Goal: Task Accomplishment & Management: Manage account settings

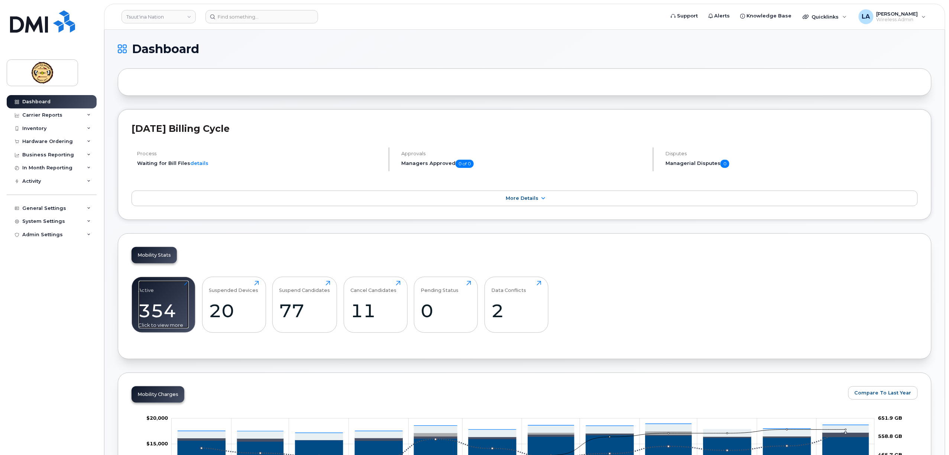
click at [152, 308] on div "354" at bounding box center [164, 311] width 50 height 22
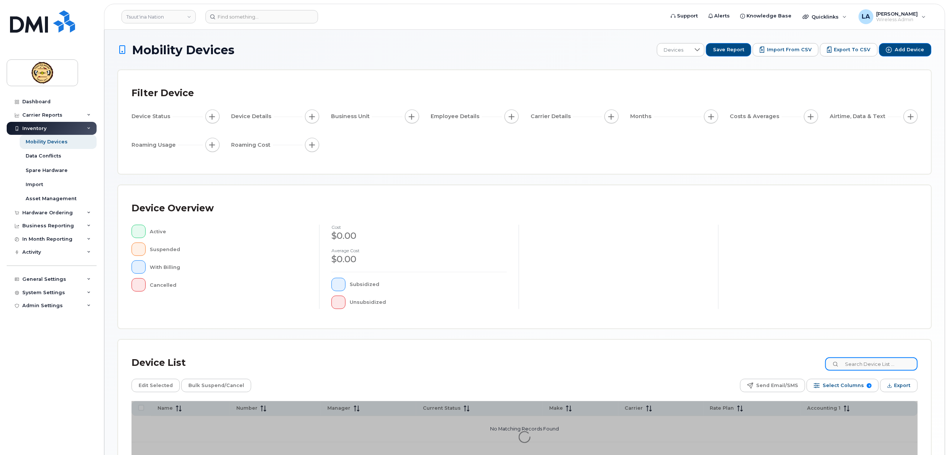
click at [870, 365] on input at bounding box center [871, 363] width 92 height 13
paste input "4035897167"
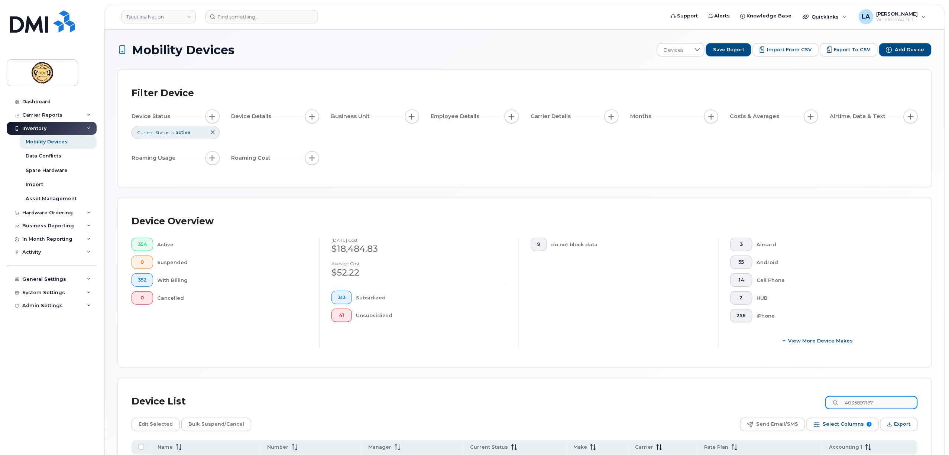
type input "4035897167"
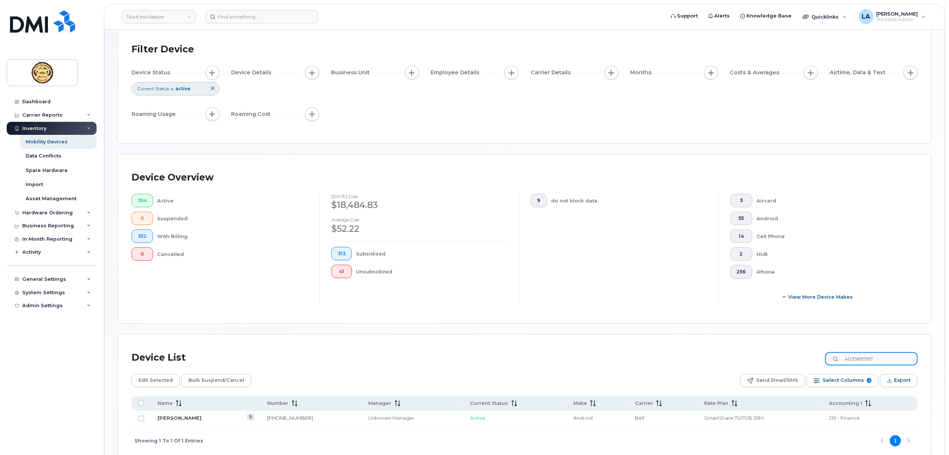
scroll to position [84, 0]
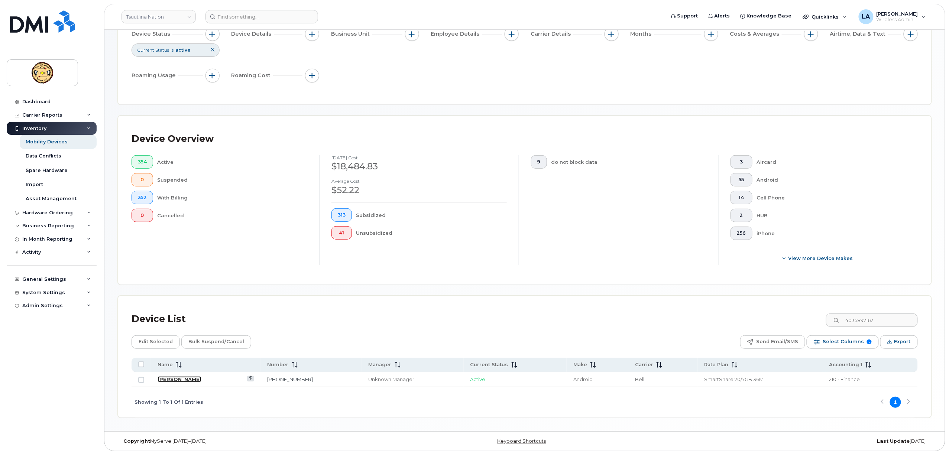
click at [195, 378] on link "Jeanine Starlight" at bounding box center [179, 379] width 44 height 6
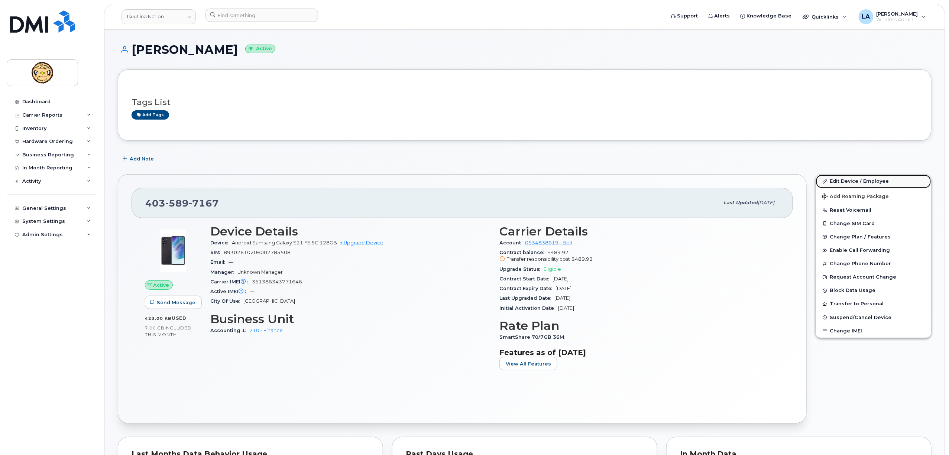
click at [865, 181] on link "Edit Device / Employee" at bounding box center [873, 181] width 115 height 13
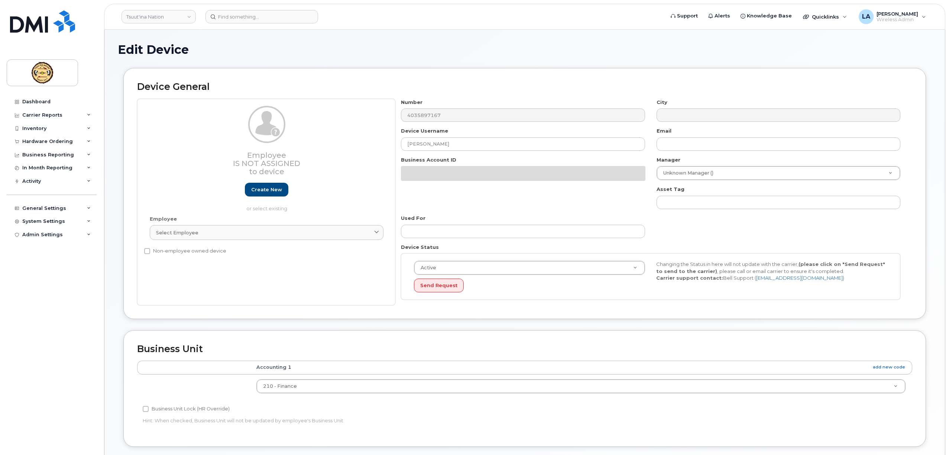
select select "162898"
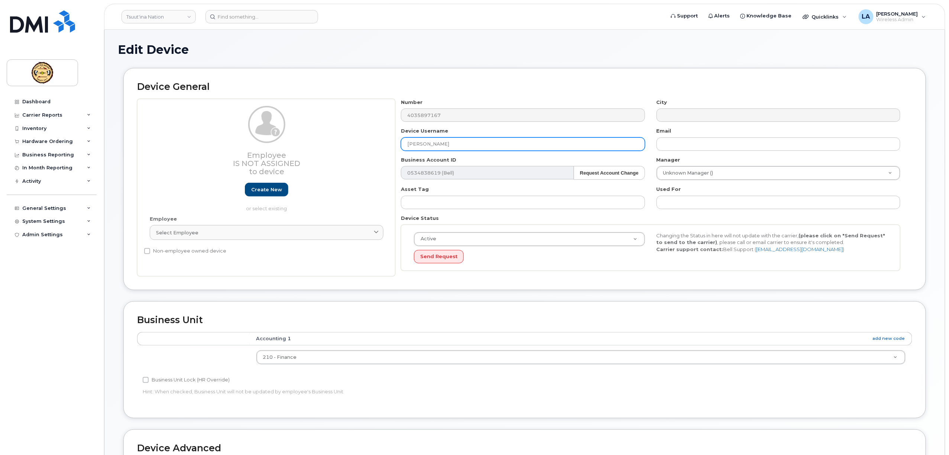
drag, startPoint x: 460, startPoint y: 143, endPoint x: 361, endPoint y: 142, distance: 98.8
click at [364, 142] on div "Employee Is not assigned to device Create new or select existing Employee Selec…" at bounding box center [524, 188] width 775 height 178
paste input "Big Plume"
click at [410, 146] on input "Big Plume" at bounding box center [523, 143] width 244 height 13
click at [407, 145] on input "Big Plume" at bounding box center [523, 143] width 244 height 13
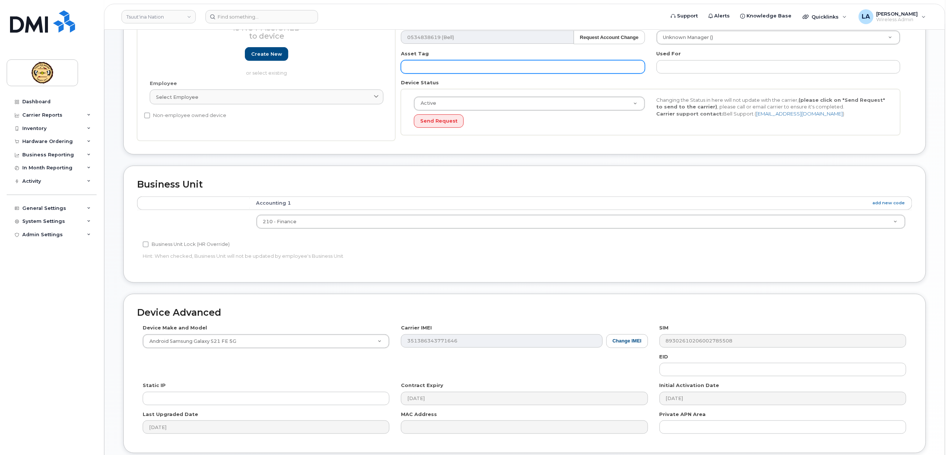
scroll to position [198, 0]
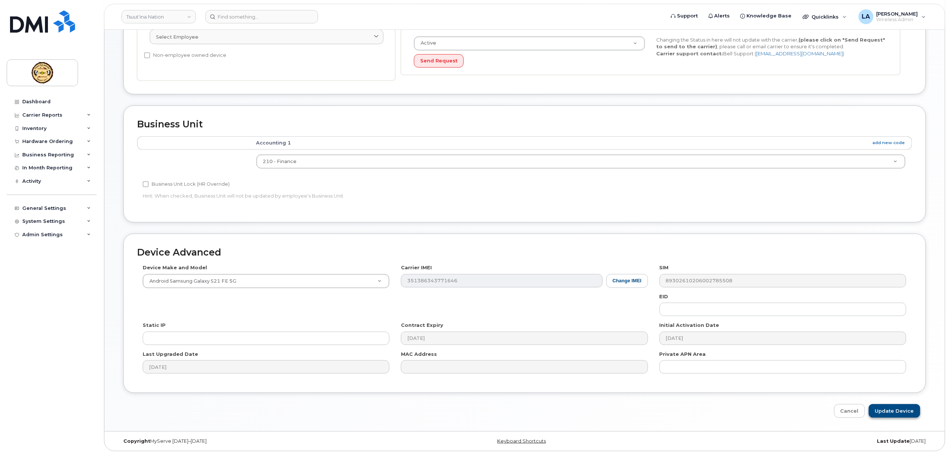
type input "Deborah Big Plume"
click at [889, 407] on input "Update Device" at bounding box center [894, 411] width 52 height 14
type input "Saving..."
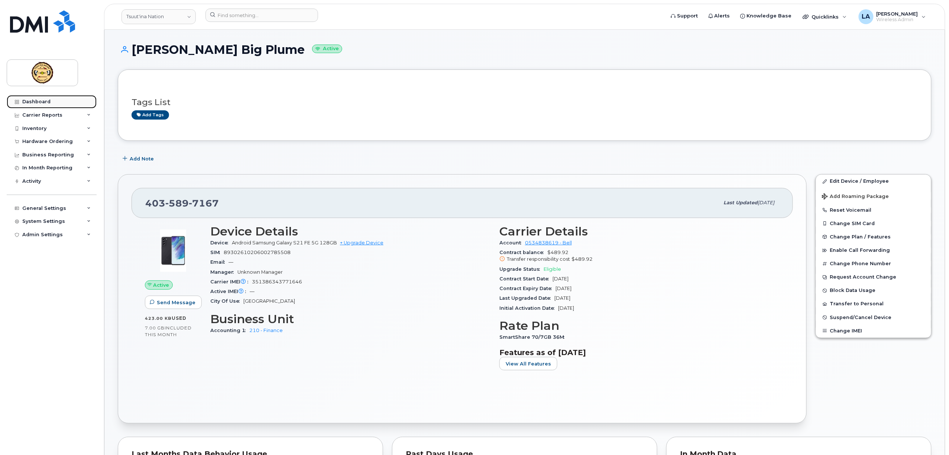
click at [39, 100] on div "Dashboard" at bounding box center [36, 102] width 28 height 6
